Goal: Complete application form: Complete application form

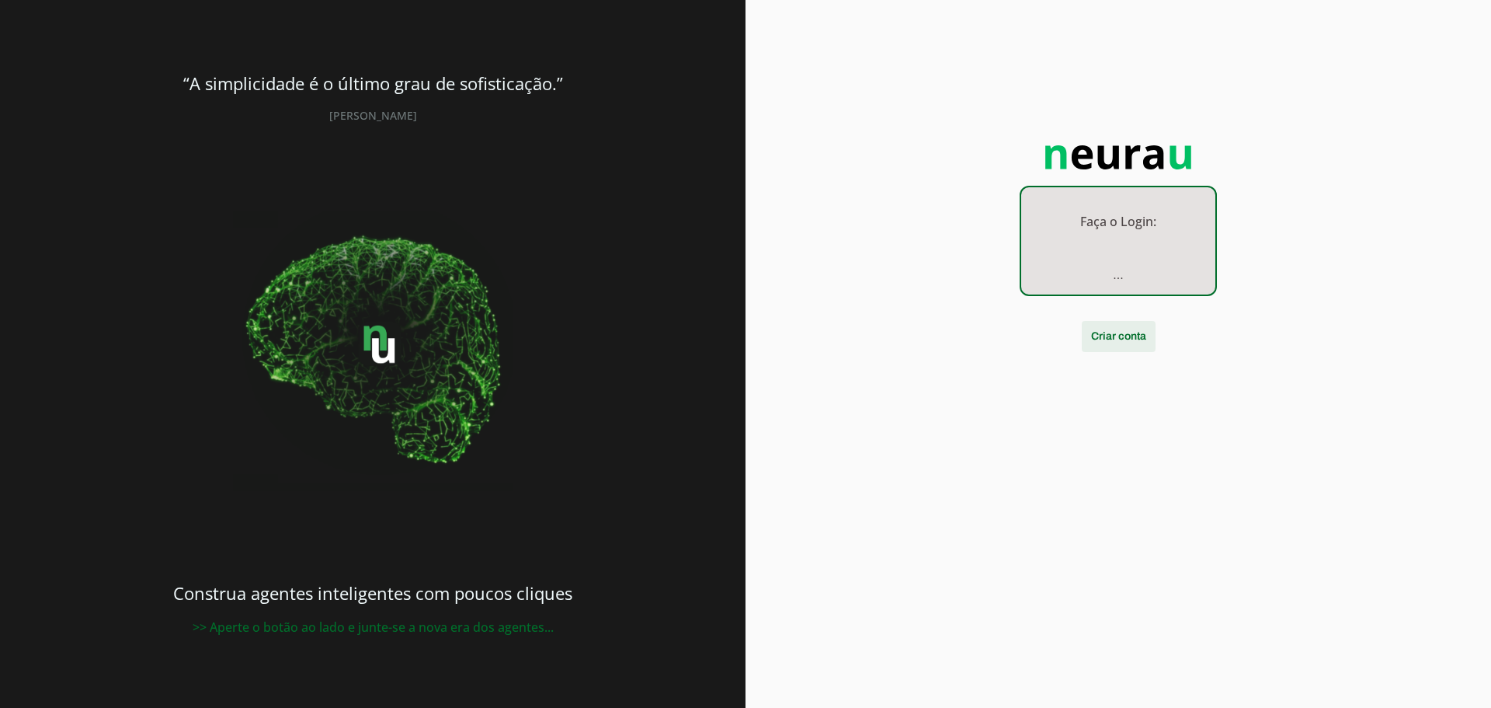
click at [1099, 332] on span at bounding box center [1119, 336] width 74 height 37
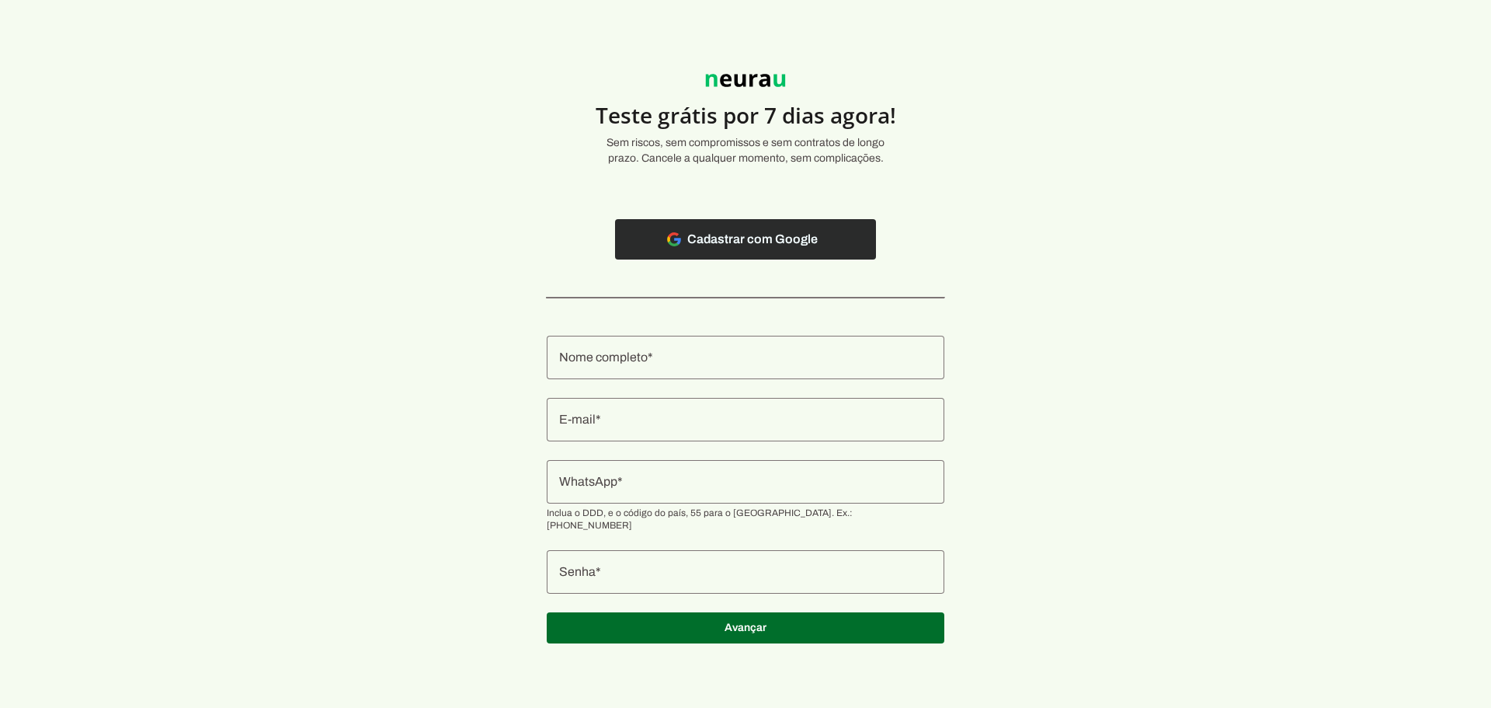
click at [784, 249] on span at bounding box center [745, 239] width 261 height 37
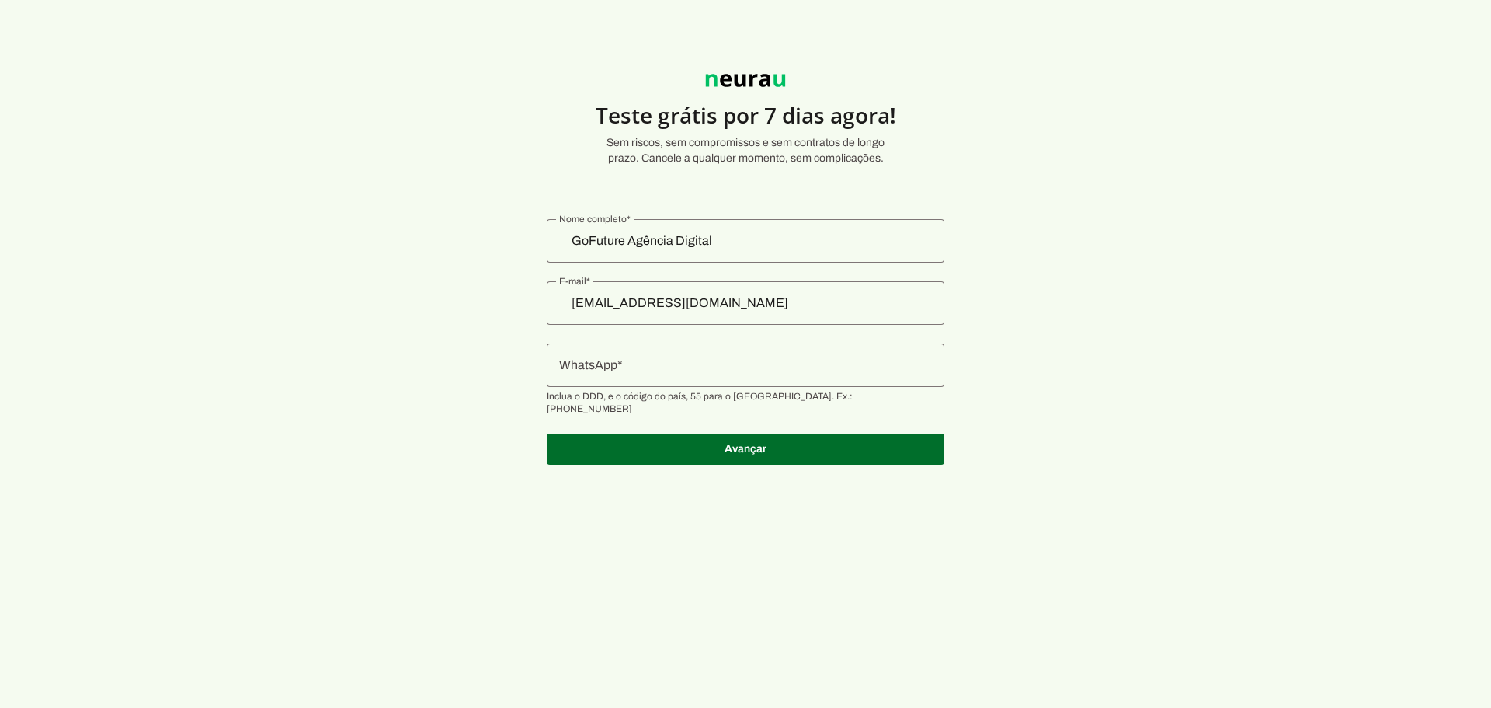
click at [699, 367] on input "WhatsApp" at bounding box center [745, 365] width 373 height 19
type input "+55 (85) 9969-4285"
type md-outlined-text-field "+55 (85) 9969-4285"
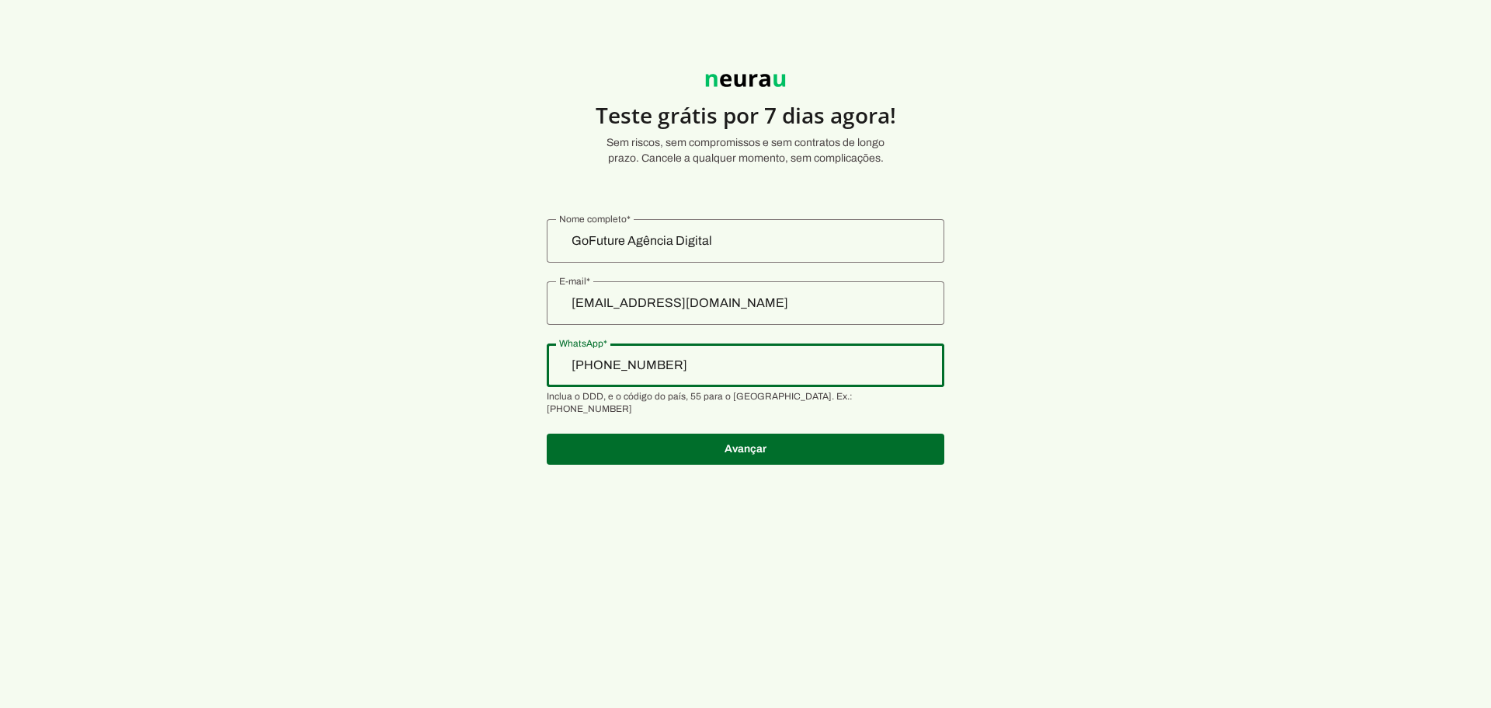
click at [656, 369] on input "+55 (85) 9969-4285" at bounding box center [745, 365] width 373 height 19
click at [715, 366] on input "+55 (85) 9969-4285" at bounding box center [745, 365] width 373 height 19
click at [654, 360] on input "+55 (85) 9969-4285" at bounding box center [745, 365] width 373 height 19
type input "+55 (85) 9694-2851"
click at [985, 308] on section "Teste grátis por 7 dias agora! Sem riscos, sem compromissos e sem contratos de …" at bounding box center [745, 260] width 1491 height 446
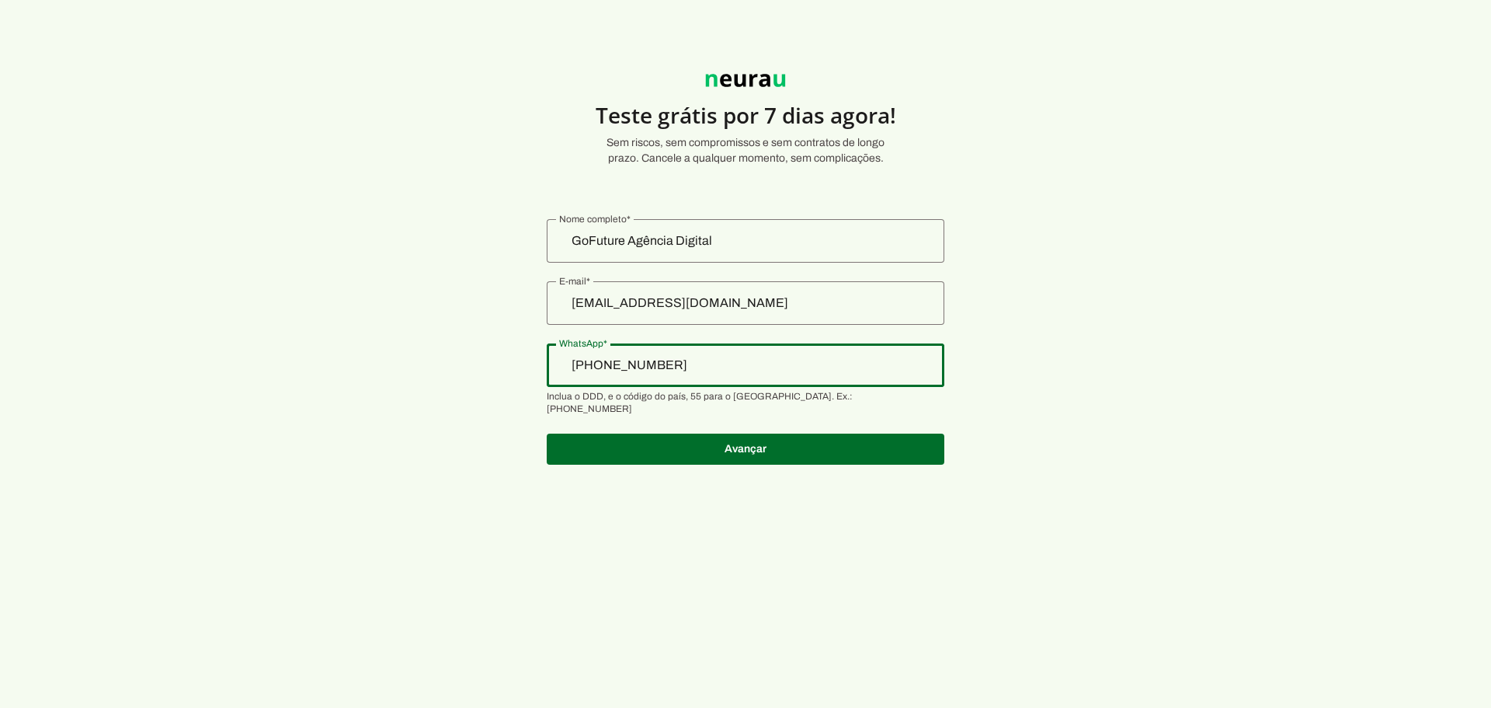
type md-outlined-text-field "+55 (85) 9694-2851"
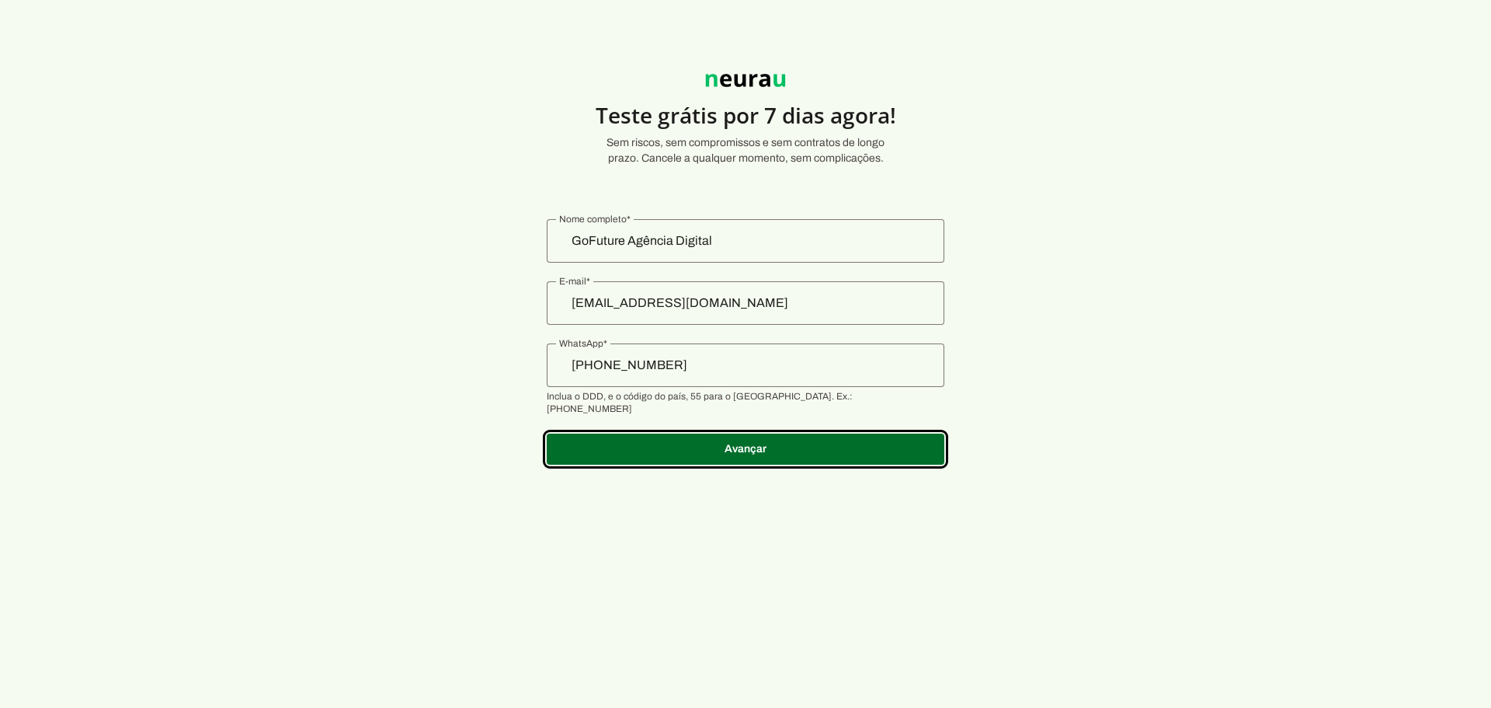
click at [993, 334] on section "Teste grátis por 7 dias agora! Sem riscos, sem compromissos e sem contratos de …" at bounding box center [745, 260] width 1491 height 446
click at [635, 433] on span at bounding box center [746, 448] width 398 height 37
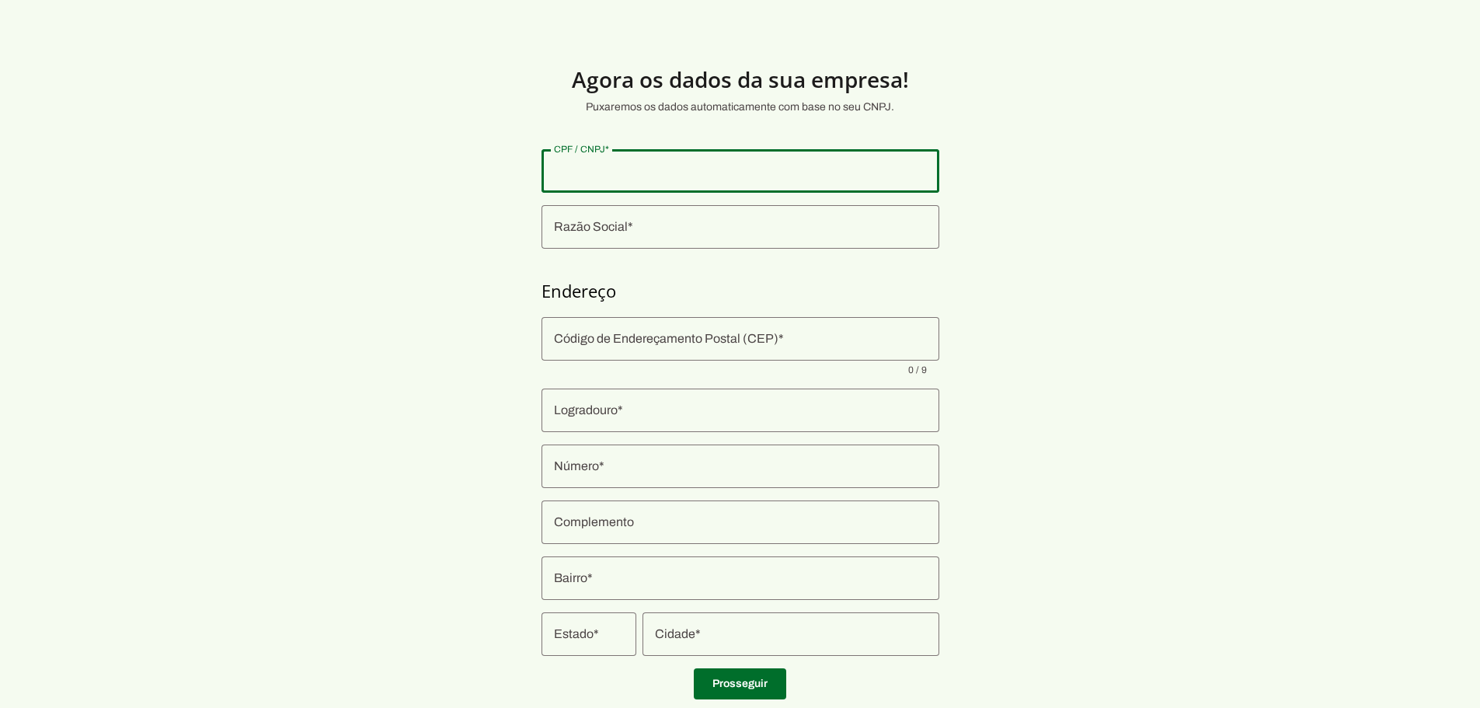
click at [641, 172] on input "CPF / CNPJ" at bounding box center [740, 171] width 373 height 19
type input "003.507.913-41"
type md-outlined-text-field "003.507.913-41"
click at [661, 237] on div at bounding box center [740, 226] width 398 height 43
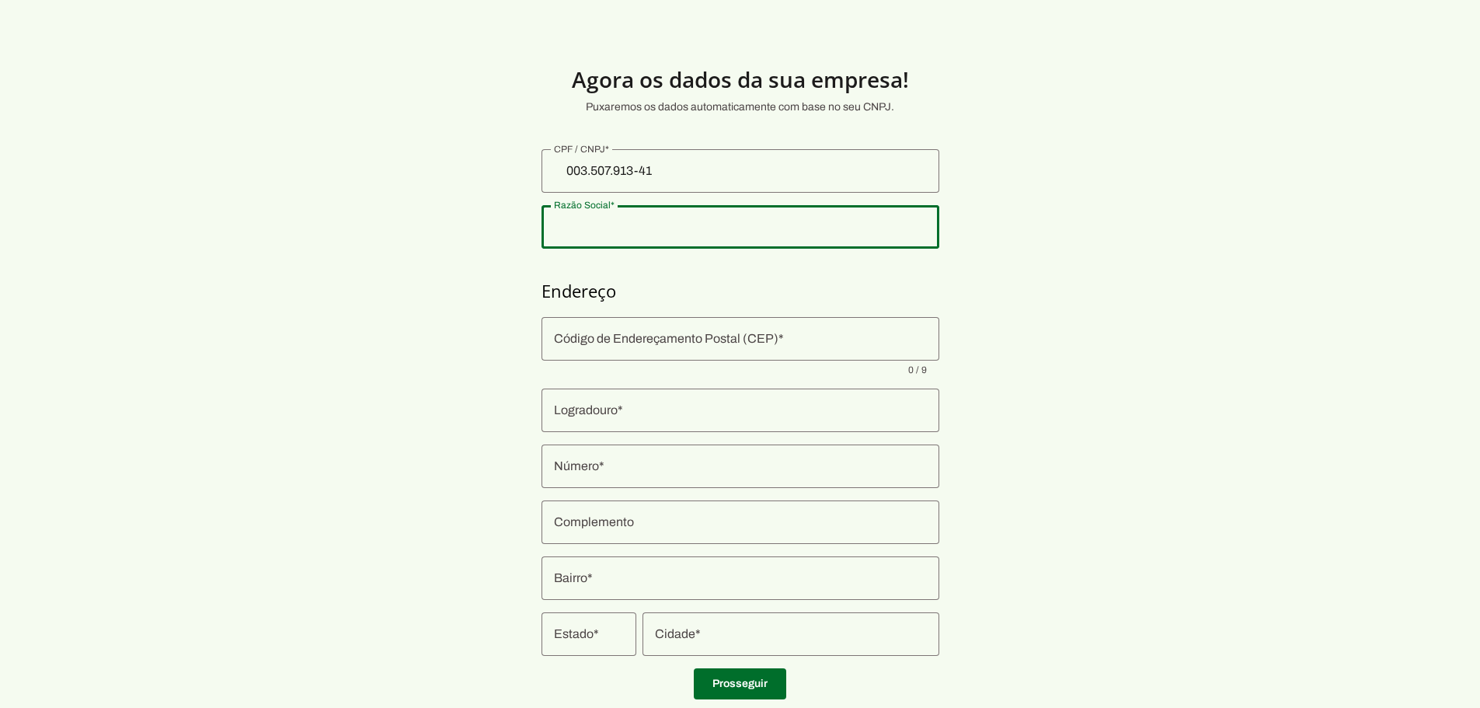
click at [663, 236] on div at bounding box center [740, 226] width 398 height 43
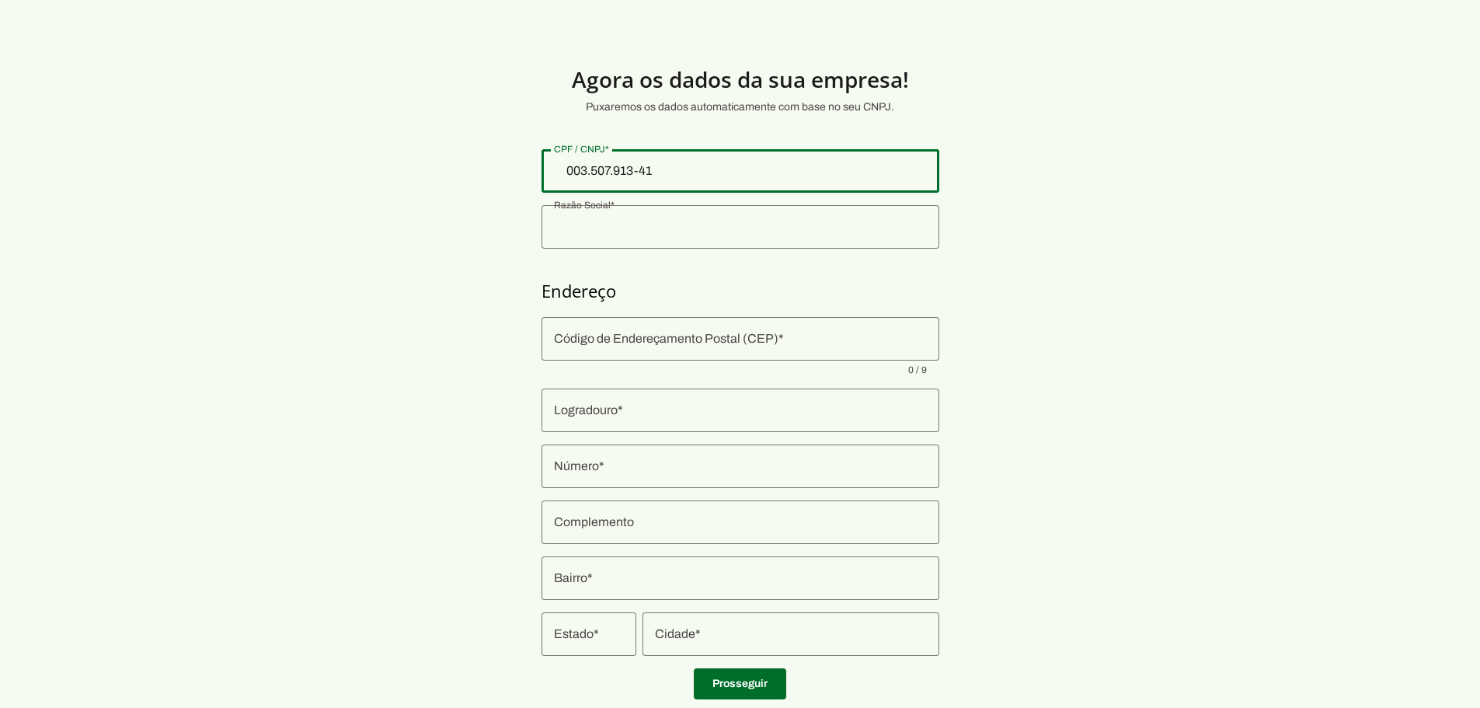
click at [572, 169] on input "003.507.913-41" at bounding box center [740, 171] width 373 height 19
click at [673, 228] on input "Razão Social" at bounding box center [740, 226] width 373 height 19
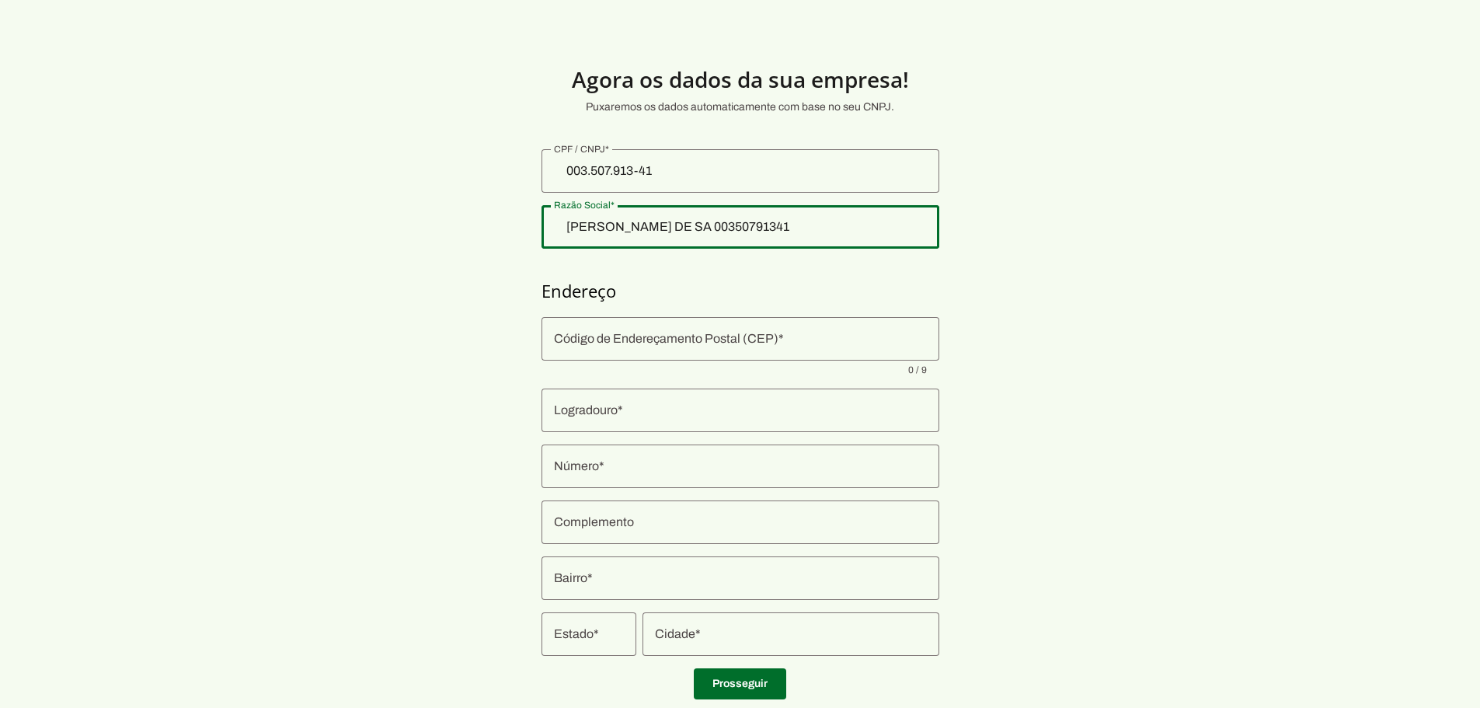
type input "PAULO RAFAEL CARVALHO DE SA 00350791341"
type md-outlined-text-field "PAULO RAFAEL CARVALHO DE SA 00350791341"
click at [667, 170] on input "003.507.913-41" at bounding box center [740, 171] width 373 height 19
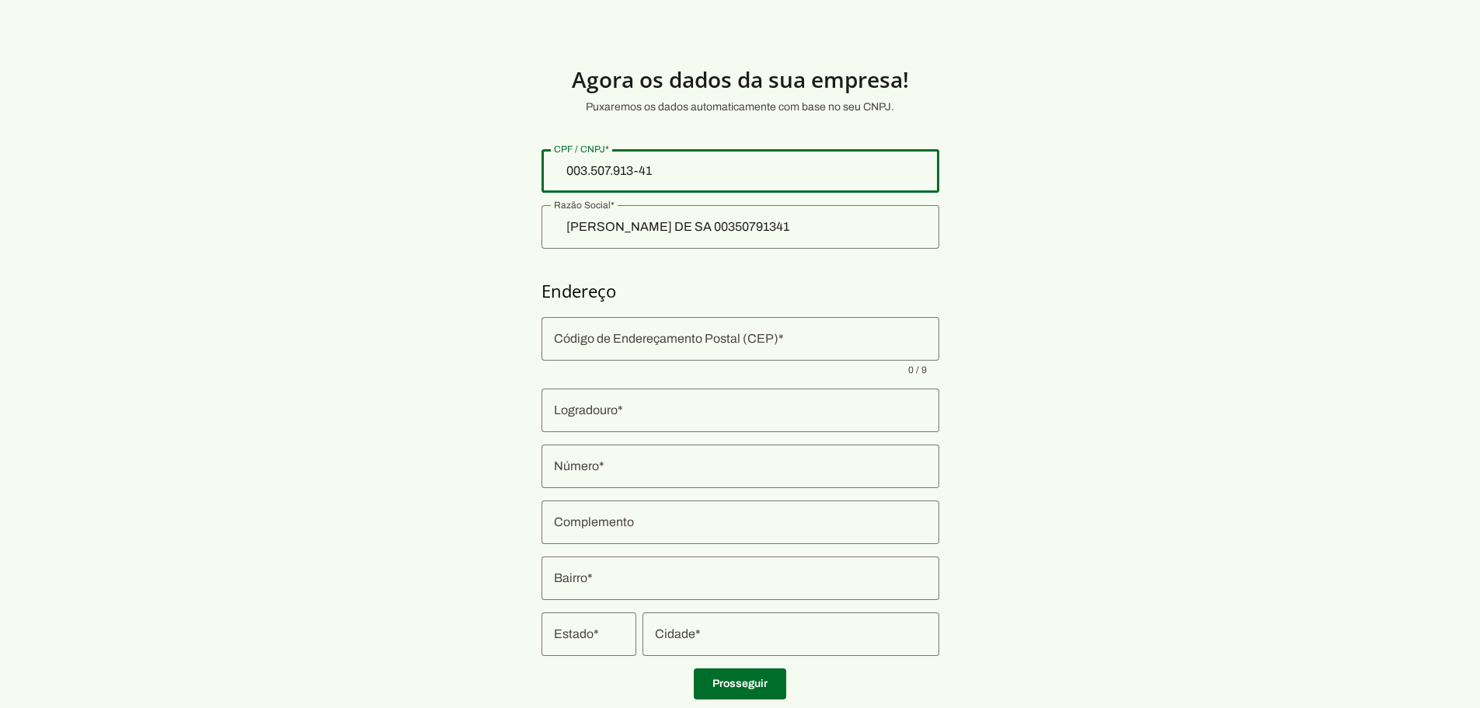
click at [667, 170] on input "003.507.913-41" at bounding box center [740, 171] width 373 height 19
click at [666, 170] on input "003.507.913-41" at bounding box center [740, 171] width 373 height 19
type input "29.388.475/0001-89"
type md-outlined-text-field "29.388.475/0001-89"
click at [628, 339] on input "Código de Endereçamento Postal (CEP)" at bounding box center [740, 338] width 373 height 19
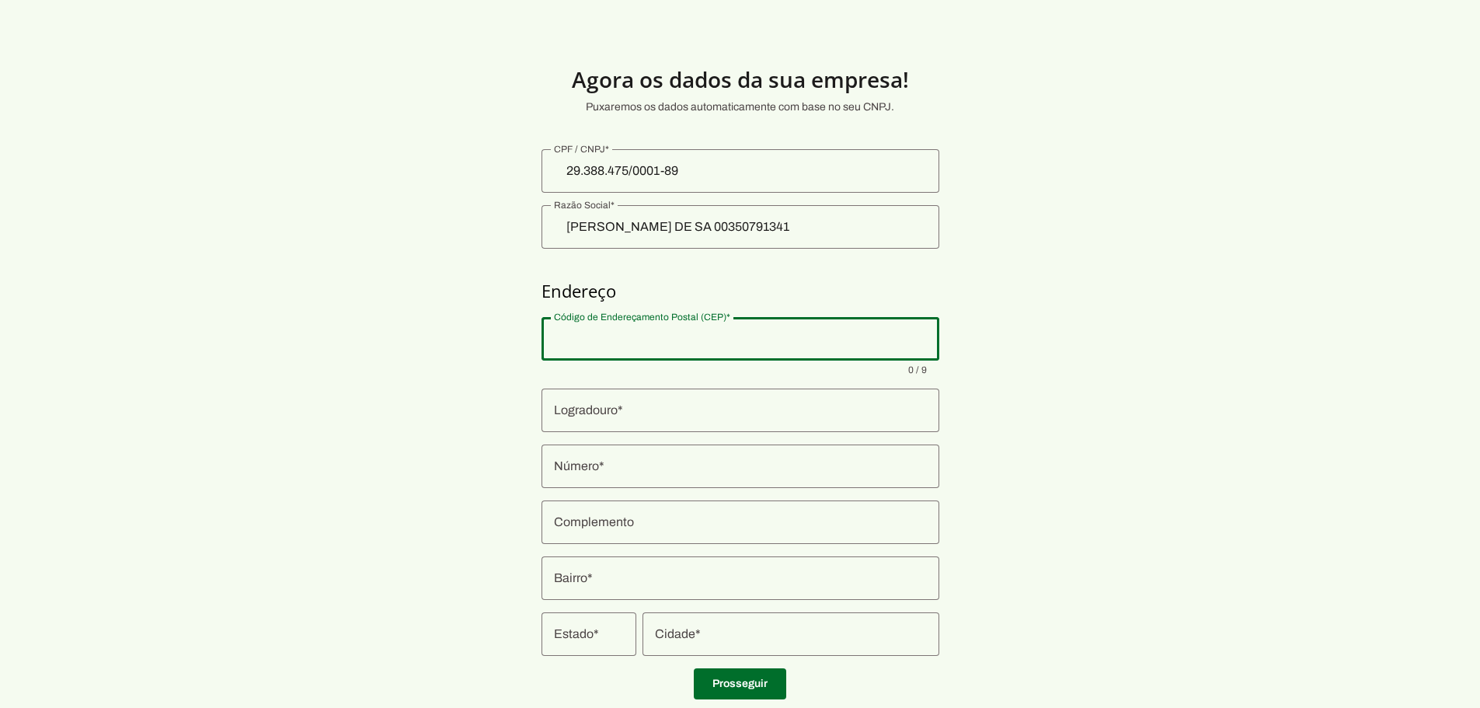
type input "60714-280"
type input "Rua Professora Heloísa Ferreira Lima"
type md-outlined-text-field "Rua Professora Heloísa Ferreira Lima"
type input "2197"
type md-outlined-text-field "2197"
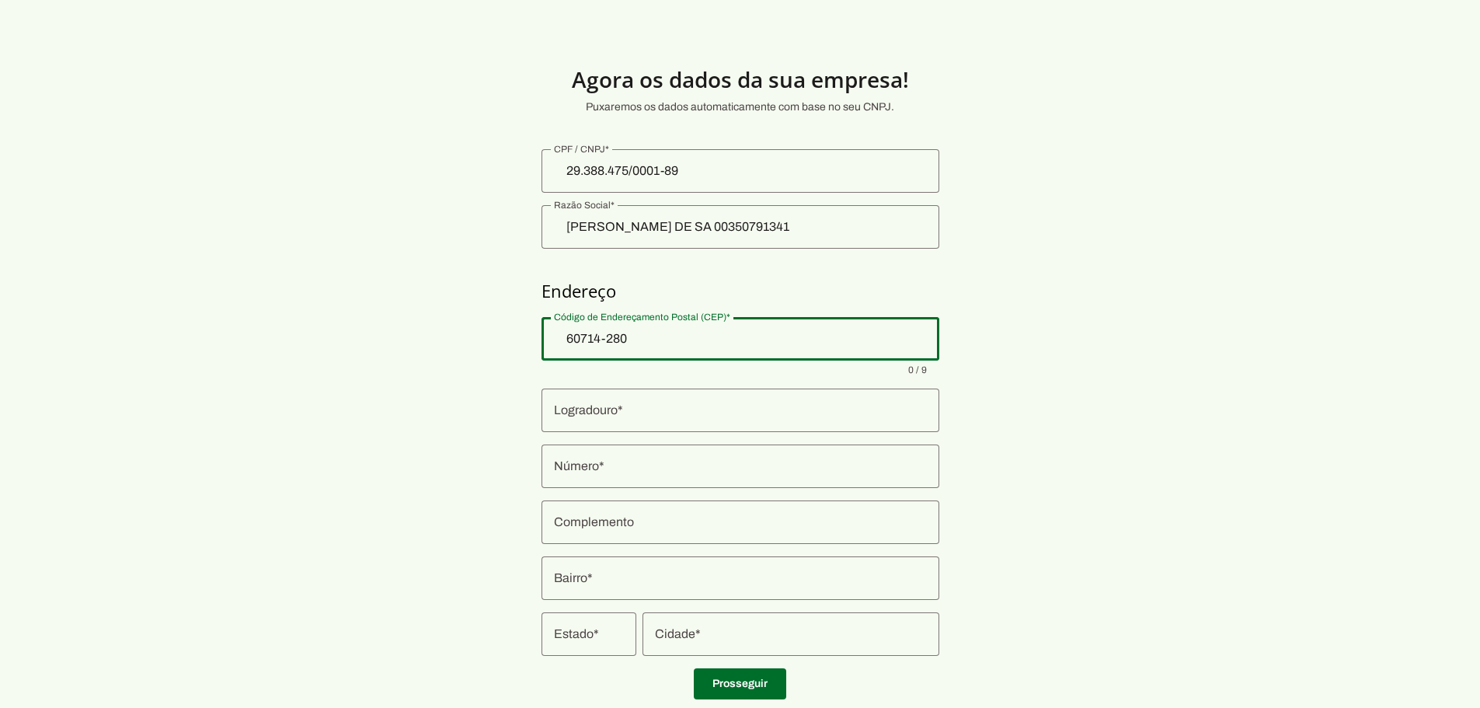
type input "Itaperi"
type md-outlined-text-field "Itaperi"
type input "Fortaleza"
type md-outlined-text-field "Fortaleza"
type input "CE"
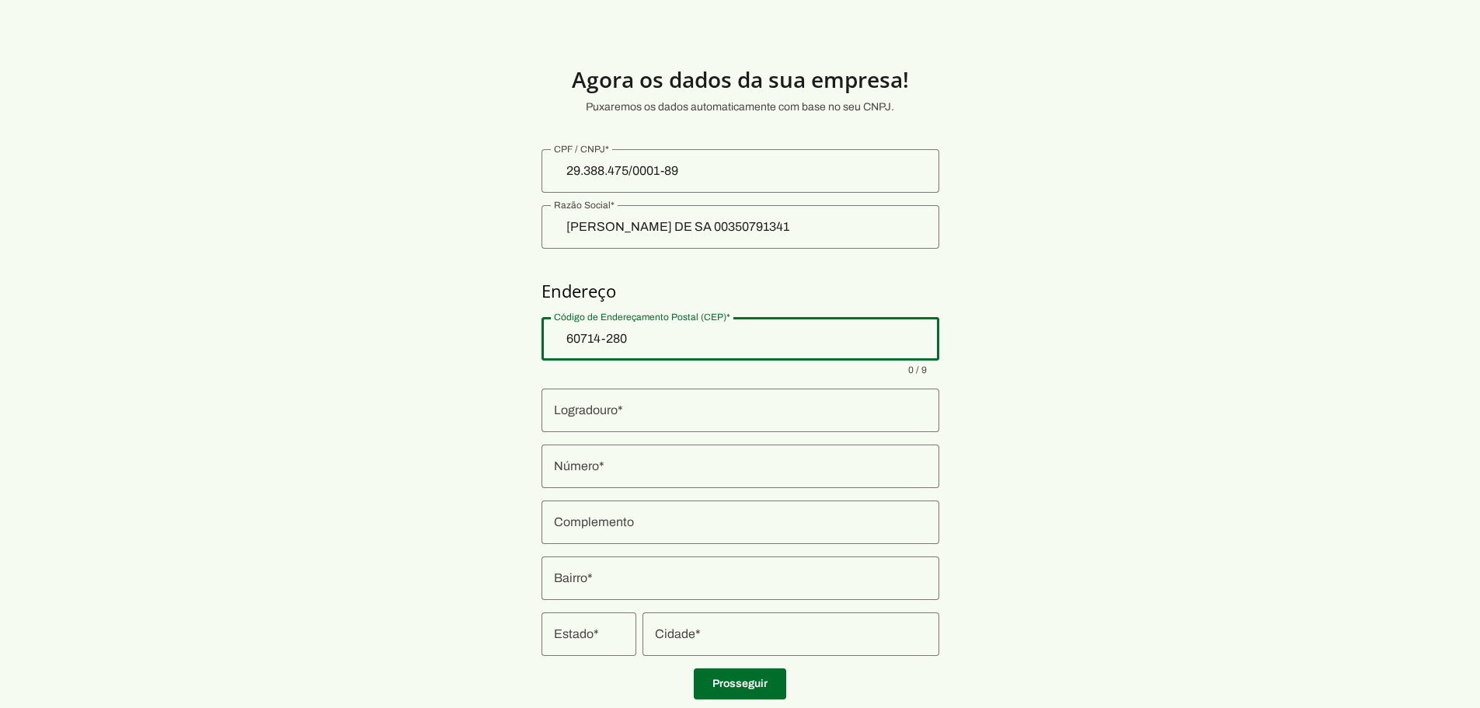
type md-outlined-text-field "CE"
type input "29.388.475 PAULO RAFAEL CARVALHO DE SA"
click at [585, 518] on input "Complemento" at bounding box center [740, 522] width 373 height 19
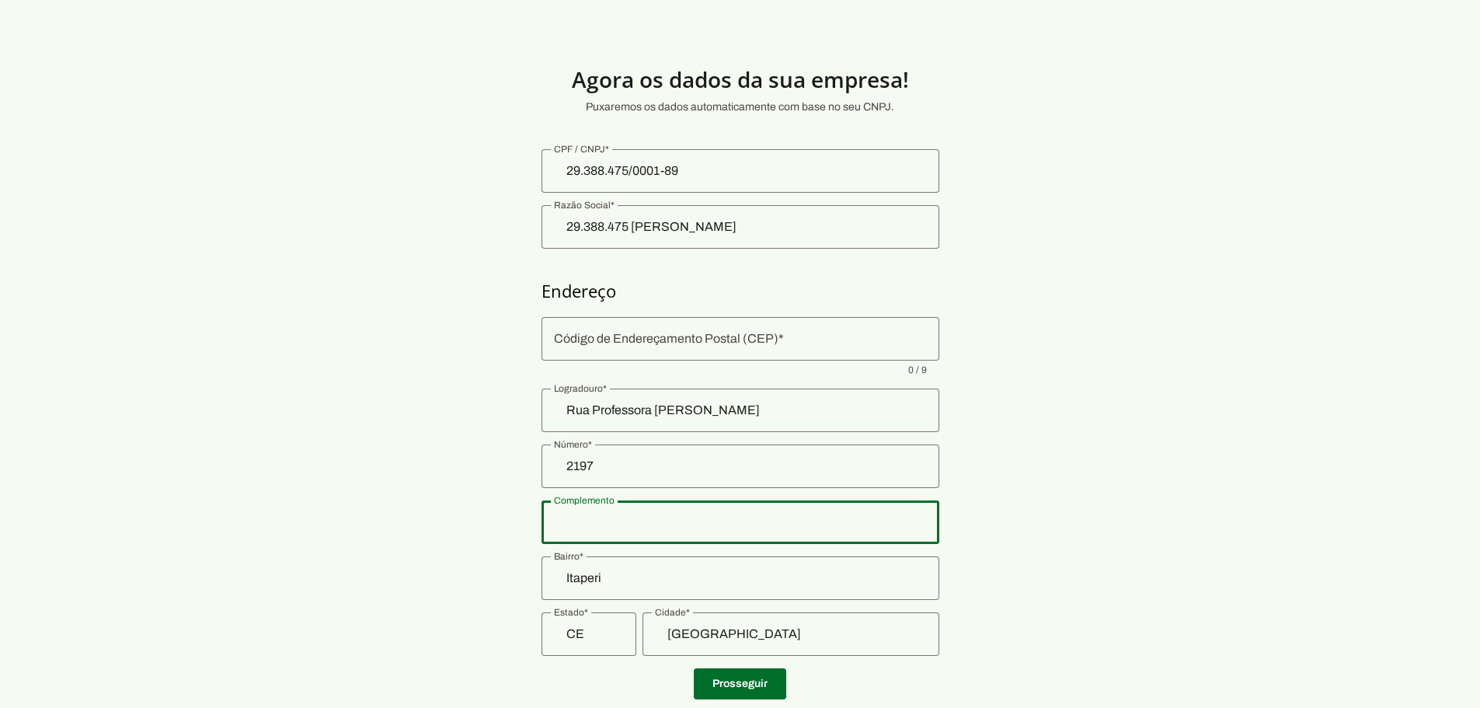
click at [478, 512] on section "Agora os dados da sua empresa! Puxaremos os dados automaticamente com base no s…" at bounding box center [740, 374] width 1480 height 674
type input "2"
type md-outlined-text-field "2"
click at [387, 503] on section "Agora os dados da sua empresa! Puxaremos os dados automaticamente com base no s…" at bounding box center [740, 374] width 1480 height 674
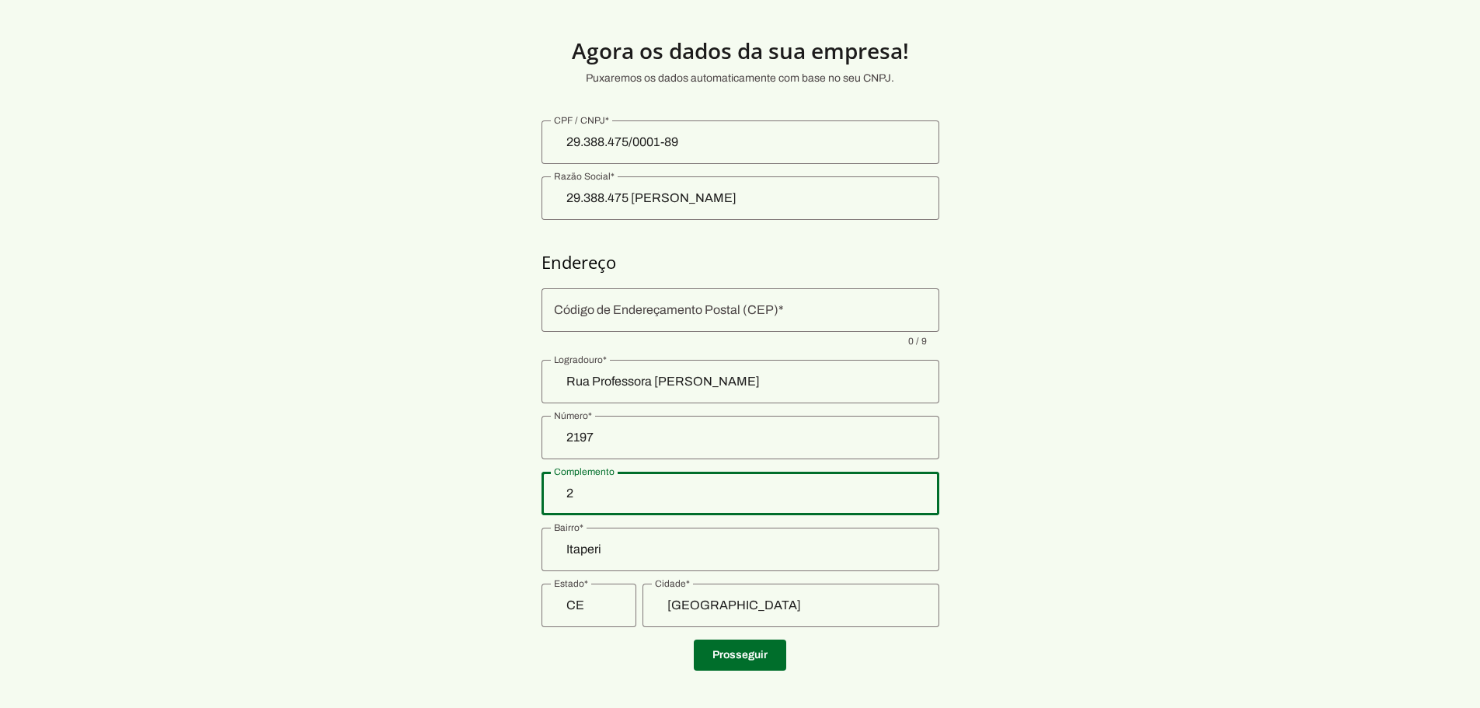
scroll to position [41, 0]
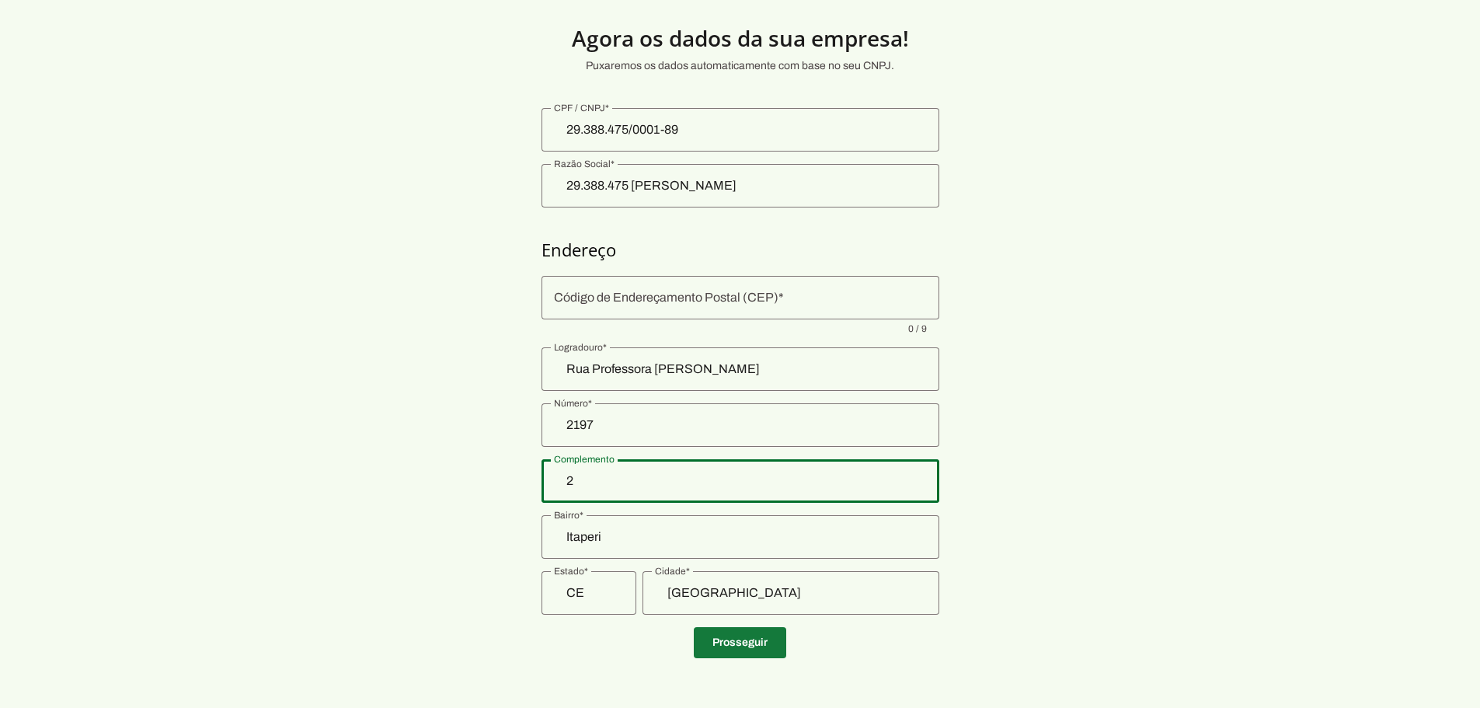
click at [755, 654] on span at bounding box center [740, 642] width 92 height 37
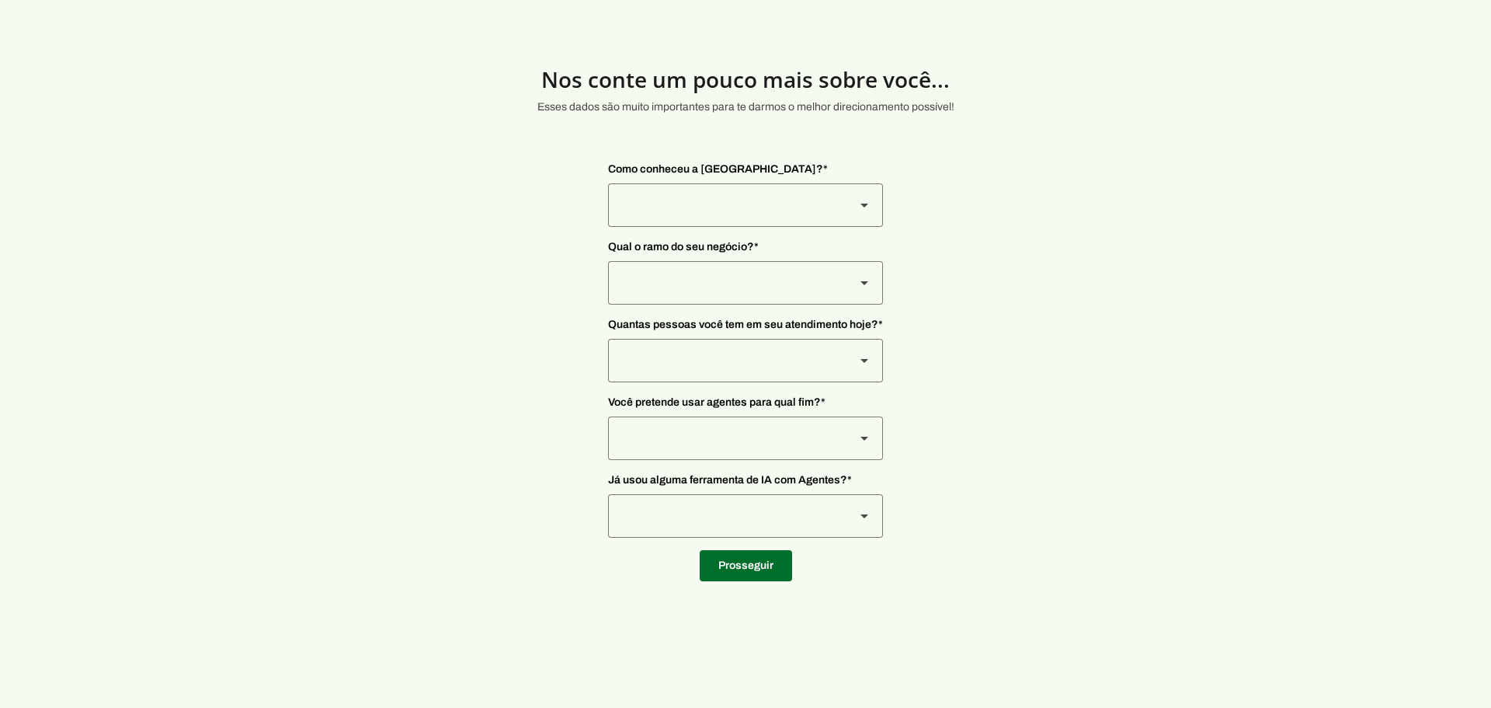
click at [726, 198] on div at bounding box center [725, 204] width 235 height 43
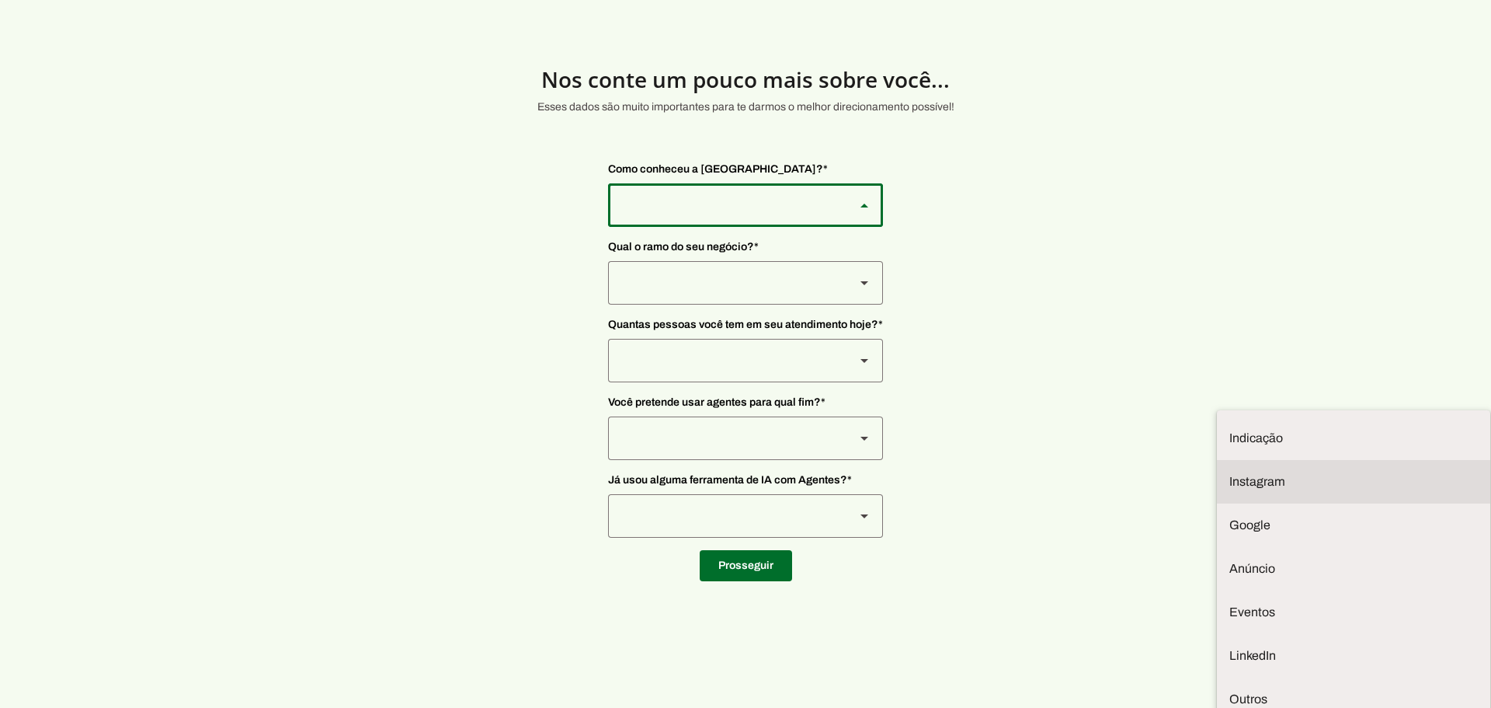
click at [1217, 460] on md-item "Instagram" at bounding box center [1353, 481] width 273 height 43
type md-outlined-select "SqiumnrPQyqUQpijGxgf"
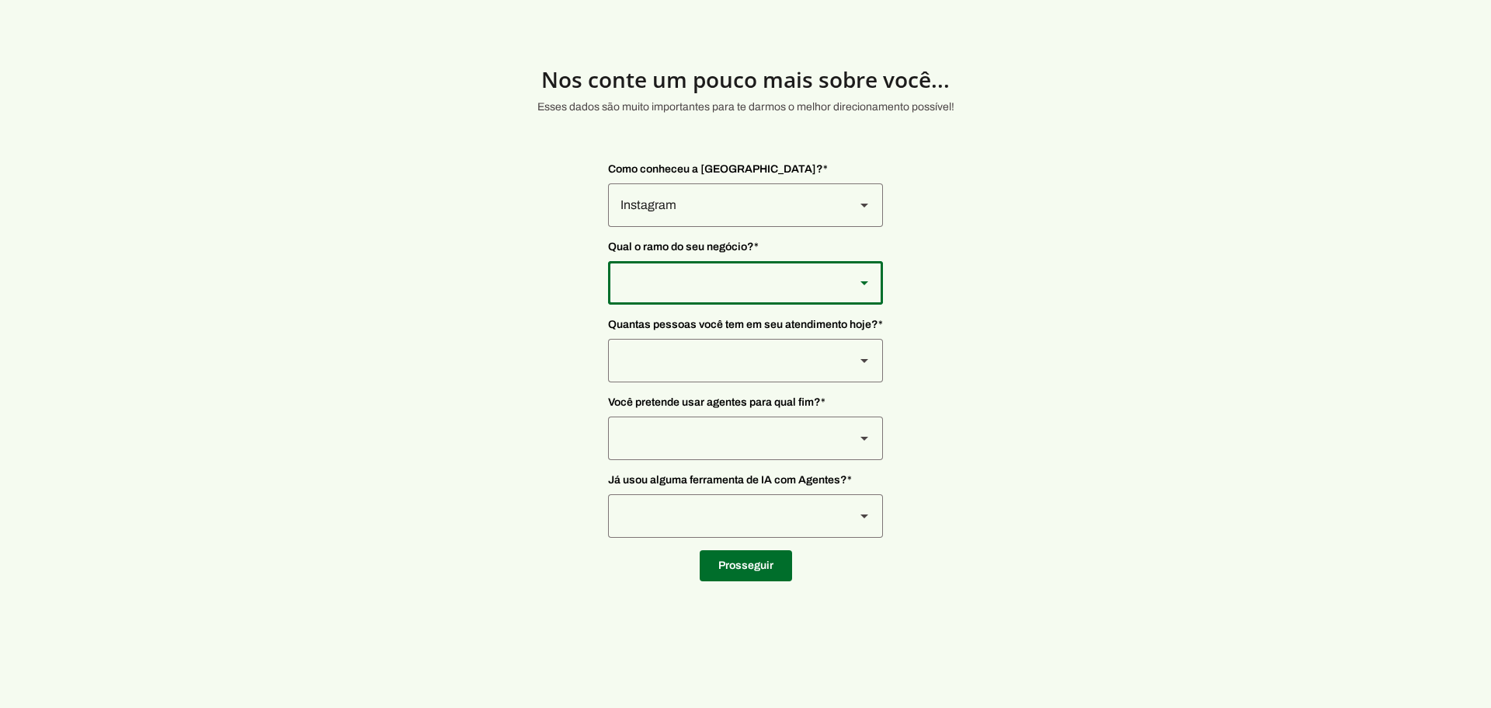
click at [692, 292] on div at bounding box center [725, 282] width 235 height 43
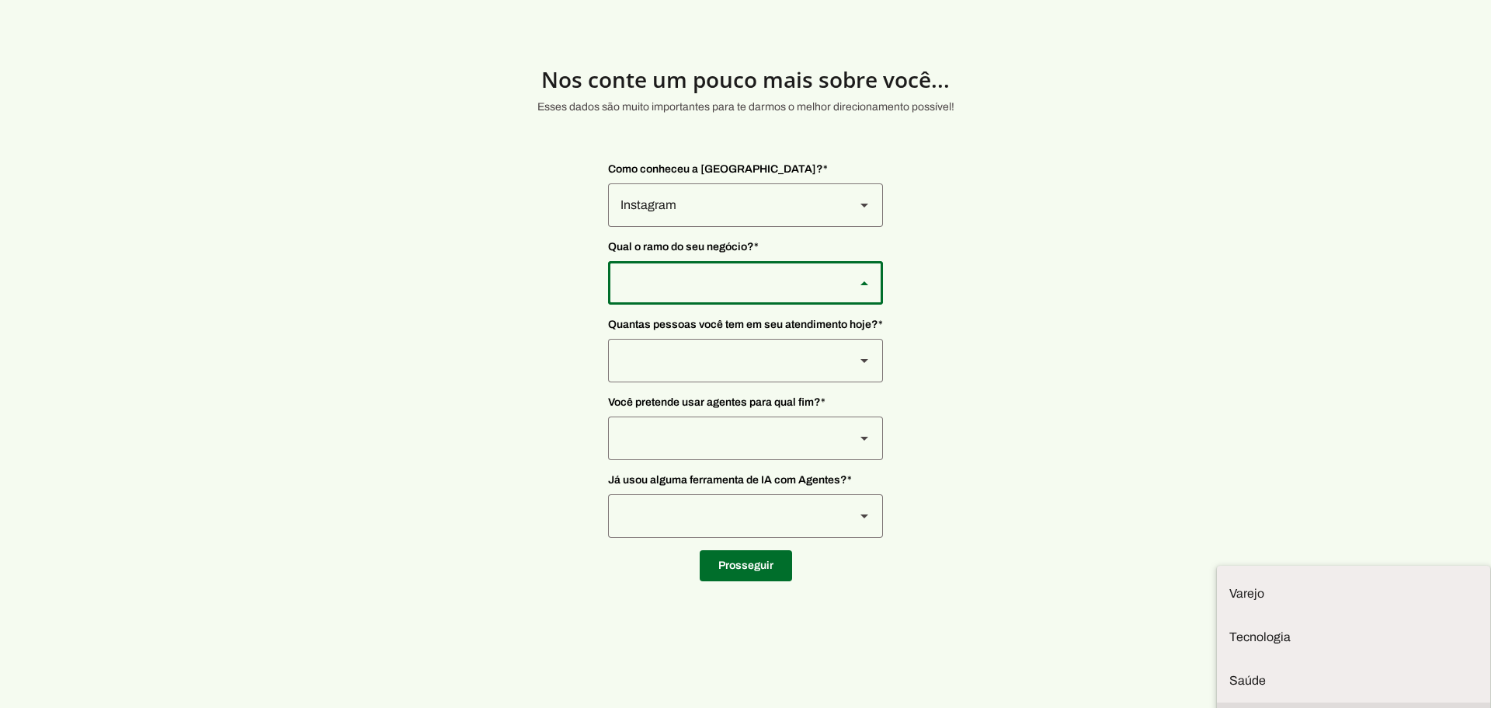
type md-outlined-select "gsPhZ05pdV0bDdCVXwLx"
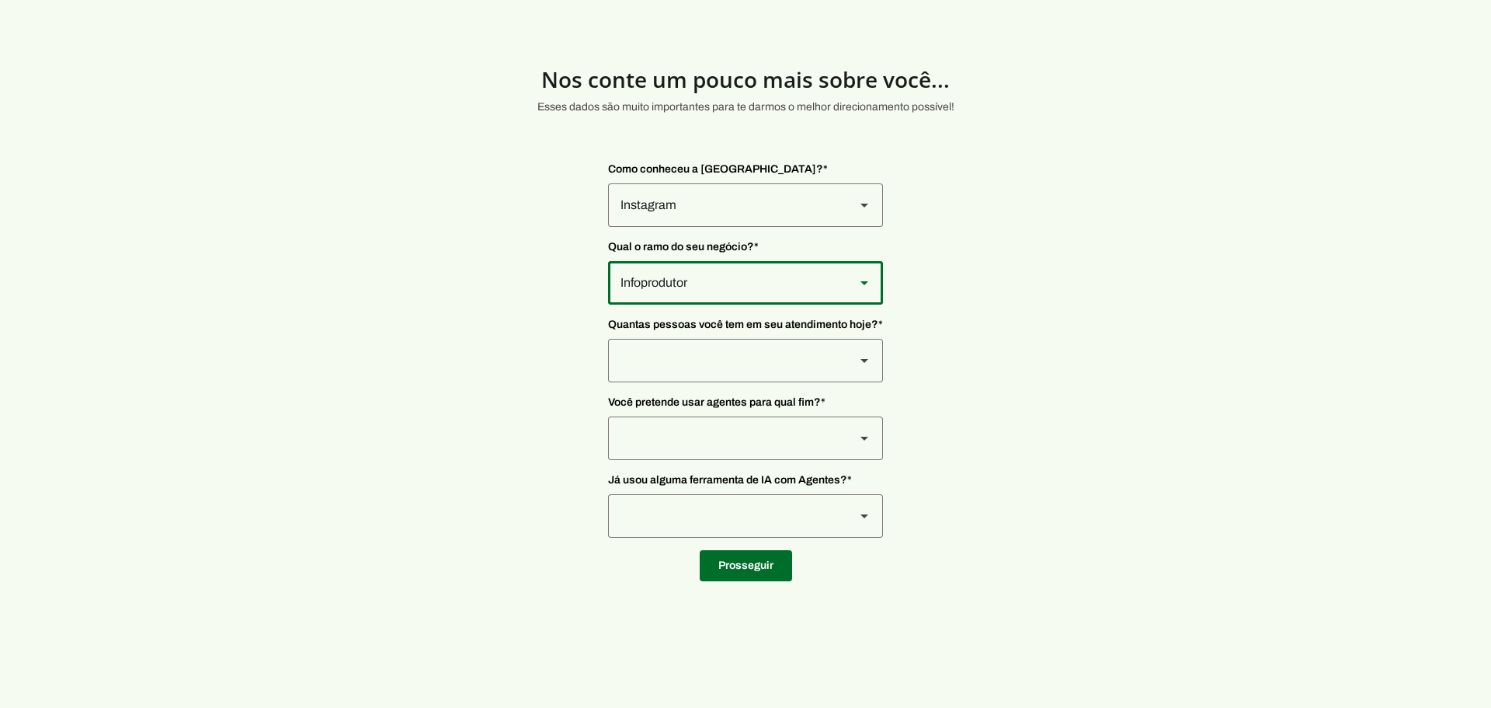
click at [681, 365] on div at bounding box center [725, 360] width 235 height 43
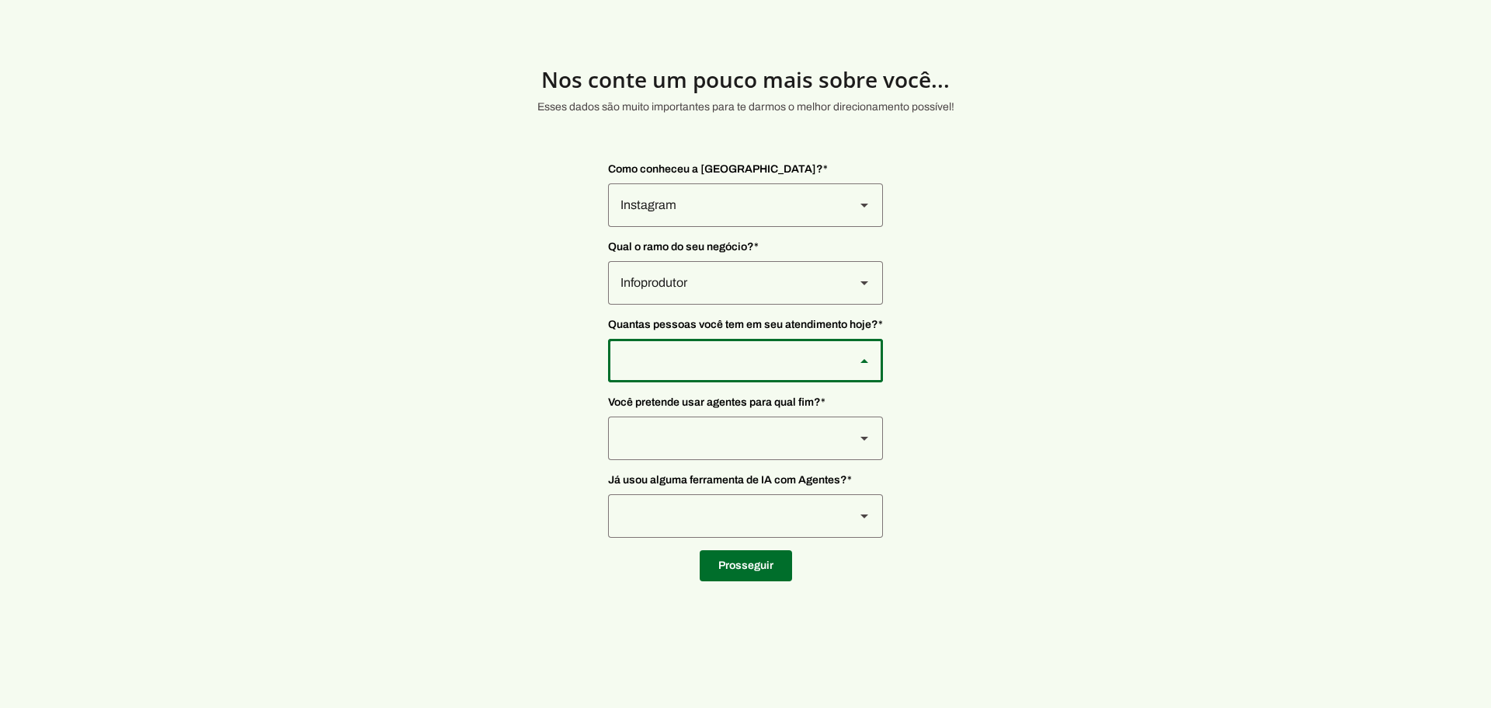
type md-outlined-select "yHmeUixsC5IlBgFUkJwN"
click at [683, 442] on div at bounding box center [725, 437] width 235 height 43
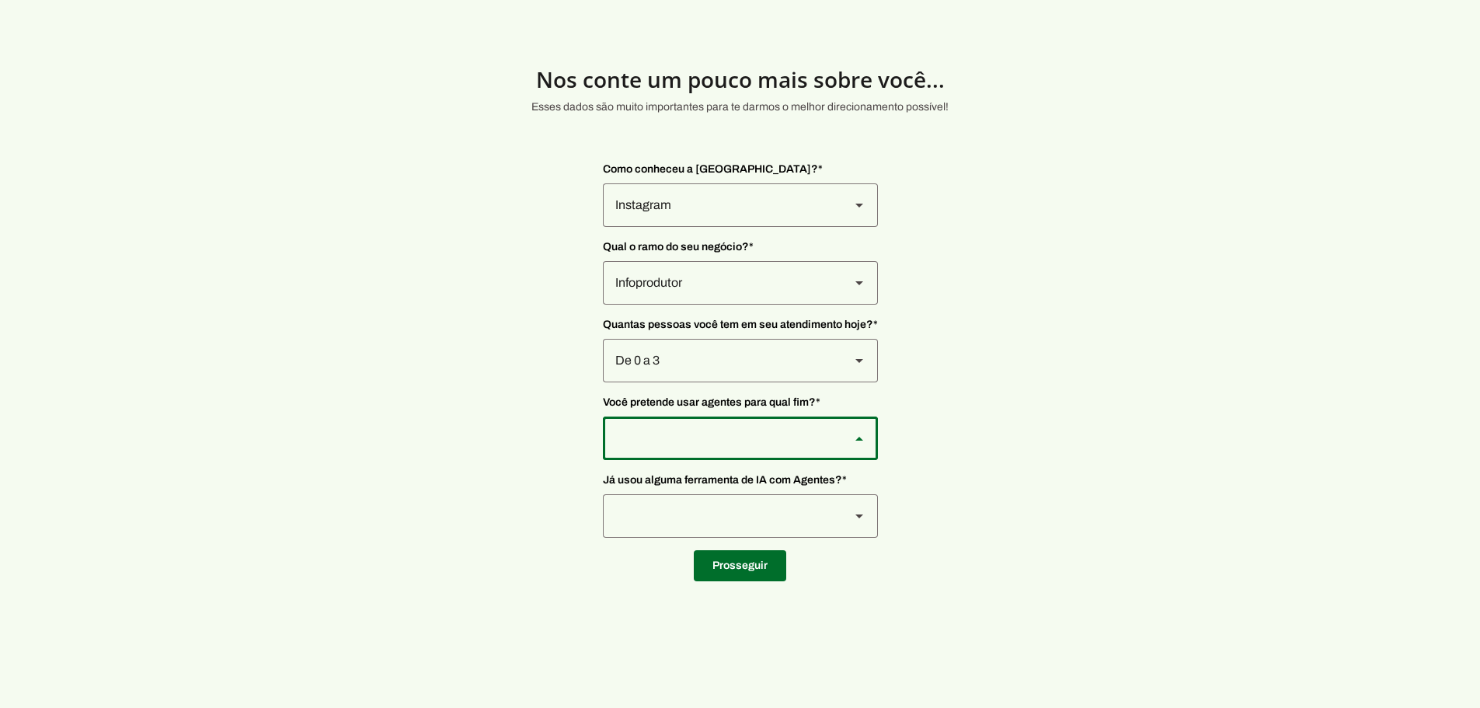
type md-outlined-select "F7ie3OCOKWbmhu0VXrjC"
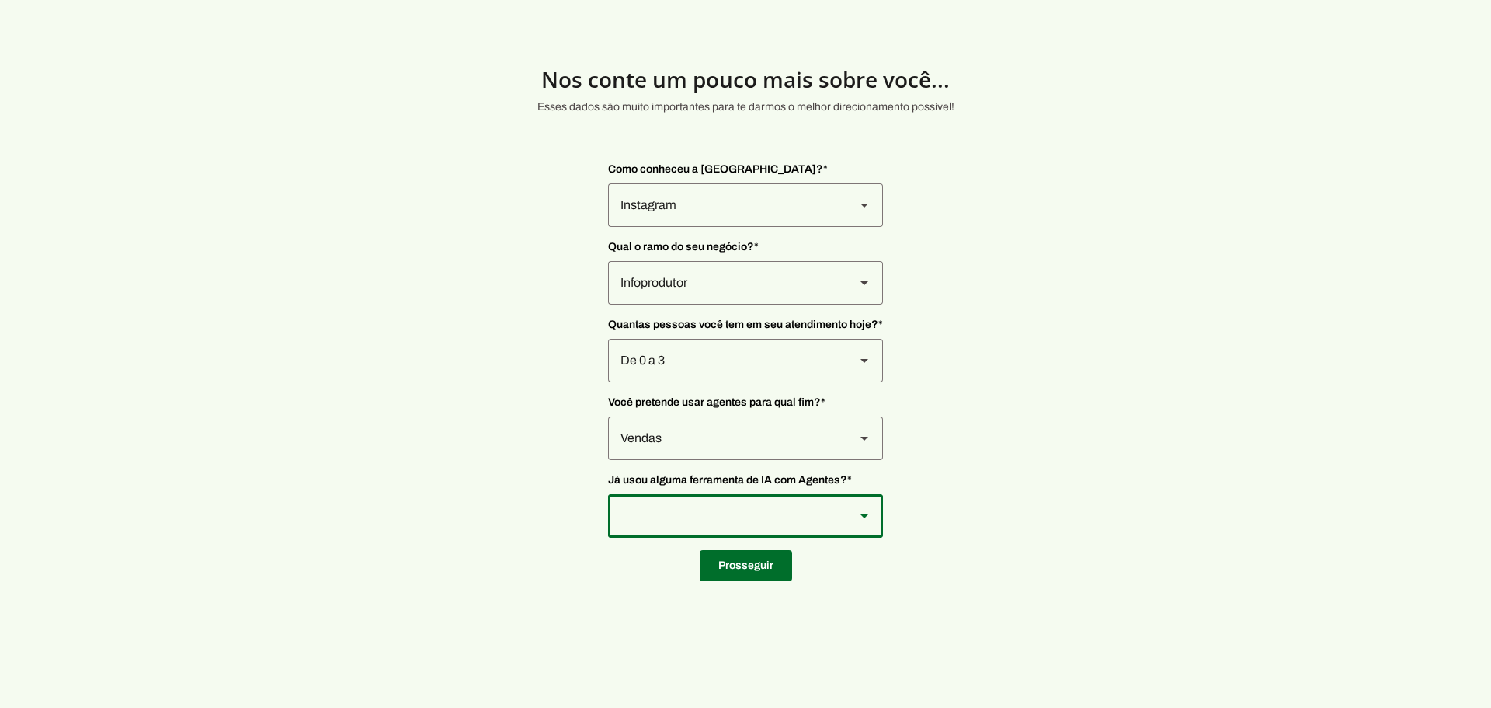
click at [678, 517] on div at bounding box center [725, 515] width 235 height 43
click at [0, 0] on slot "Não" at bounding box center [0, 0] width 0 height 0
type md-outlined-select "YJTivUP5LYteilvK0BaA"
click at [757, 558] on span at bounding box center [746, 565] width 92 height 37
